Goal: Communication & Community: Share content

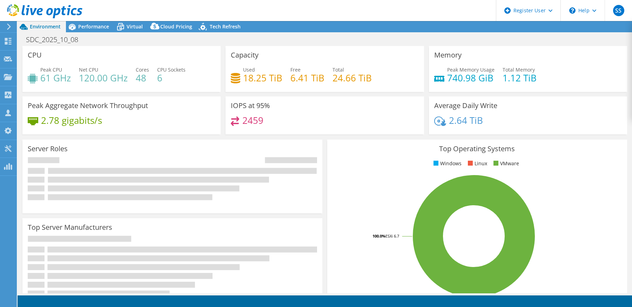
select select "USD"
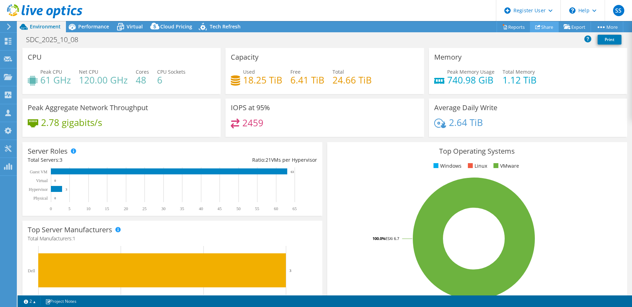
click at [544, 25] on link "Share" at bounding box center [544, 26] width 29 height 11
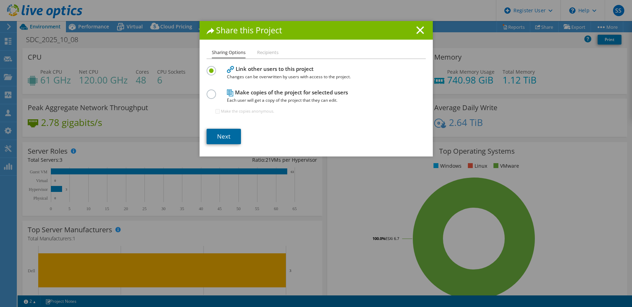
click at [230, 133] on link "Next" at bounding box center [223, 136] width 34 height 15
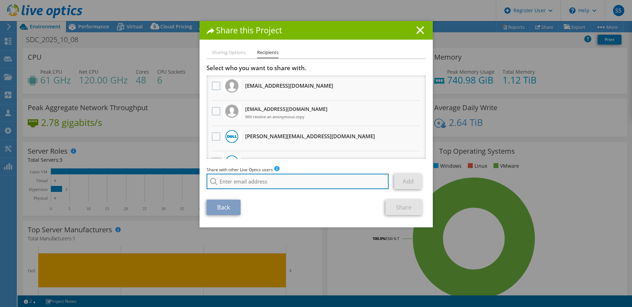
click at [274, 184] on input "search" at bounding box center [297, 181] width 182 height 15
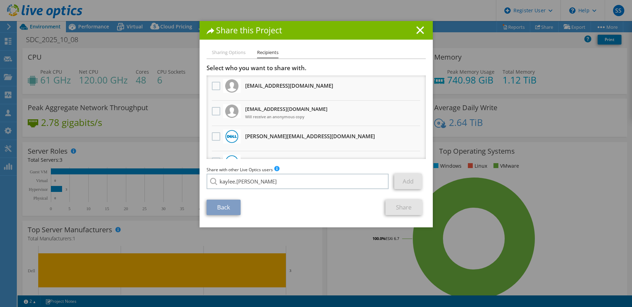
click at [261, 190] on li "[PERSON_NAME][EMAIL_ADDRESS][DOMAIN_NAME]" at bounding box center [261, 186] width 110 height 8
type input "[PERSON_NAME][EMAIL_ADDRESS][DOMAIN_NAME]"
click at [414, 181] on link "Add" at bounding box center [408, 181] width 28 height 15
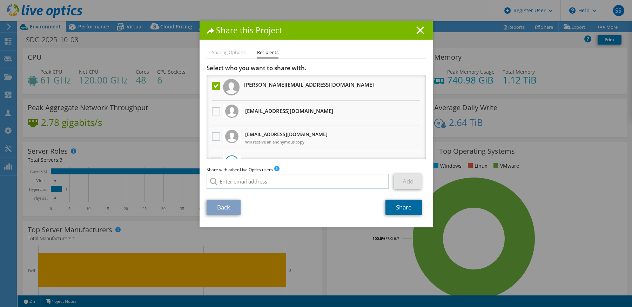
click at [410, 206] on link "Share" at bounding box center [403, 206] width 37 height 15
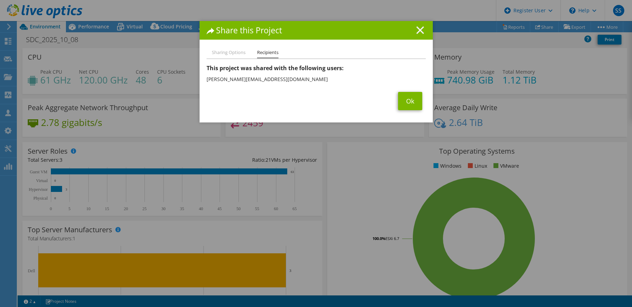
click at [420, 28] on line at bounding box center [420, 30] width 7 height 7
